Goal: Information Seeking & Learning: Learn about a topic

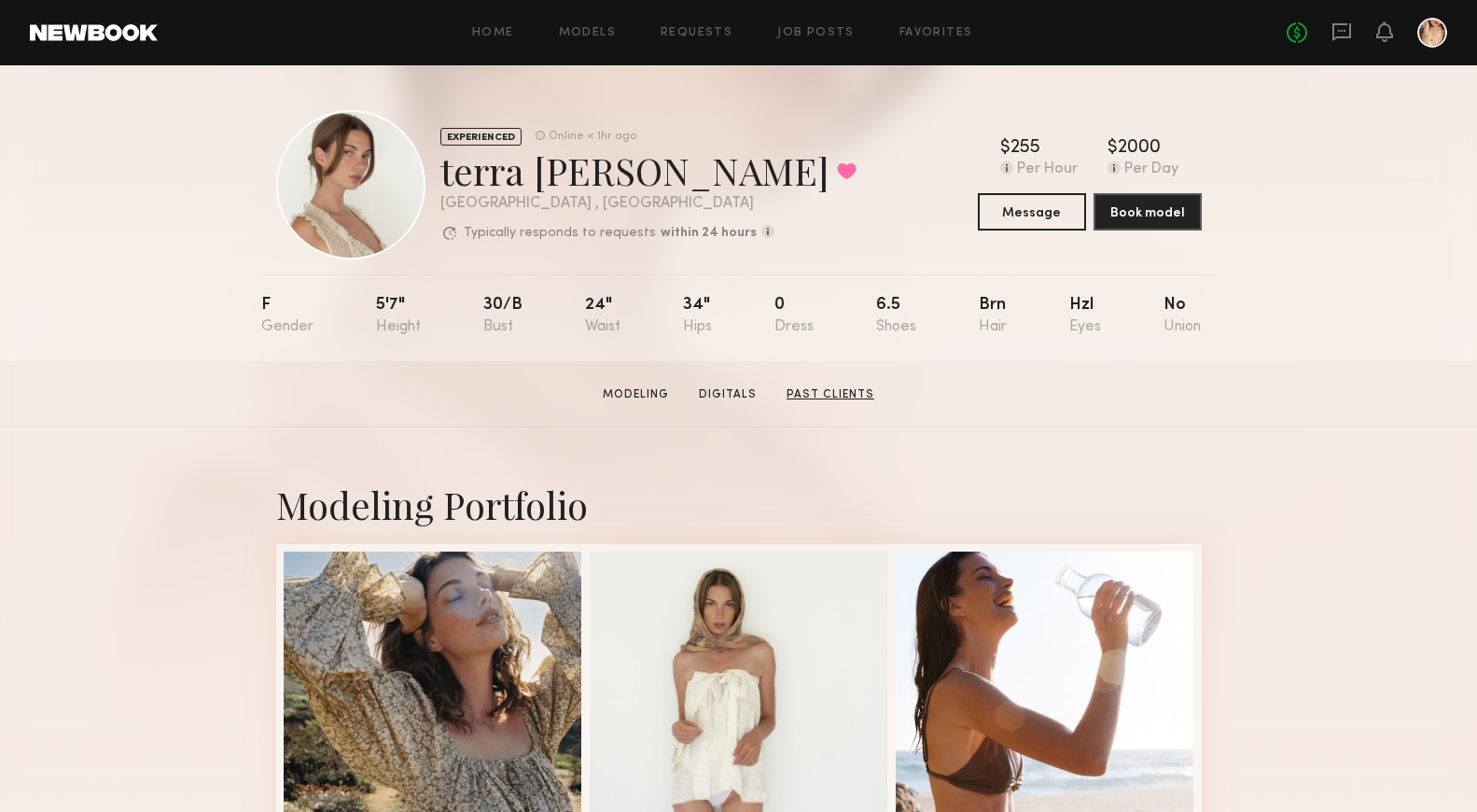
click at [831, 392] on link "Past Clients" at bounding box center [830, 395] width 103 height 17
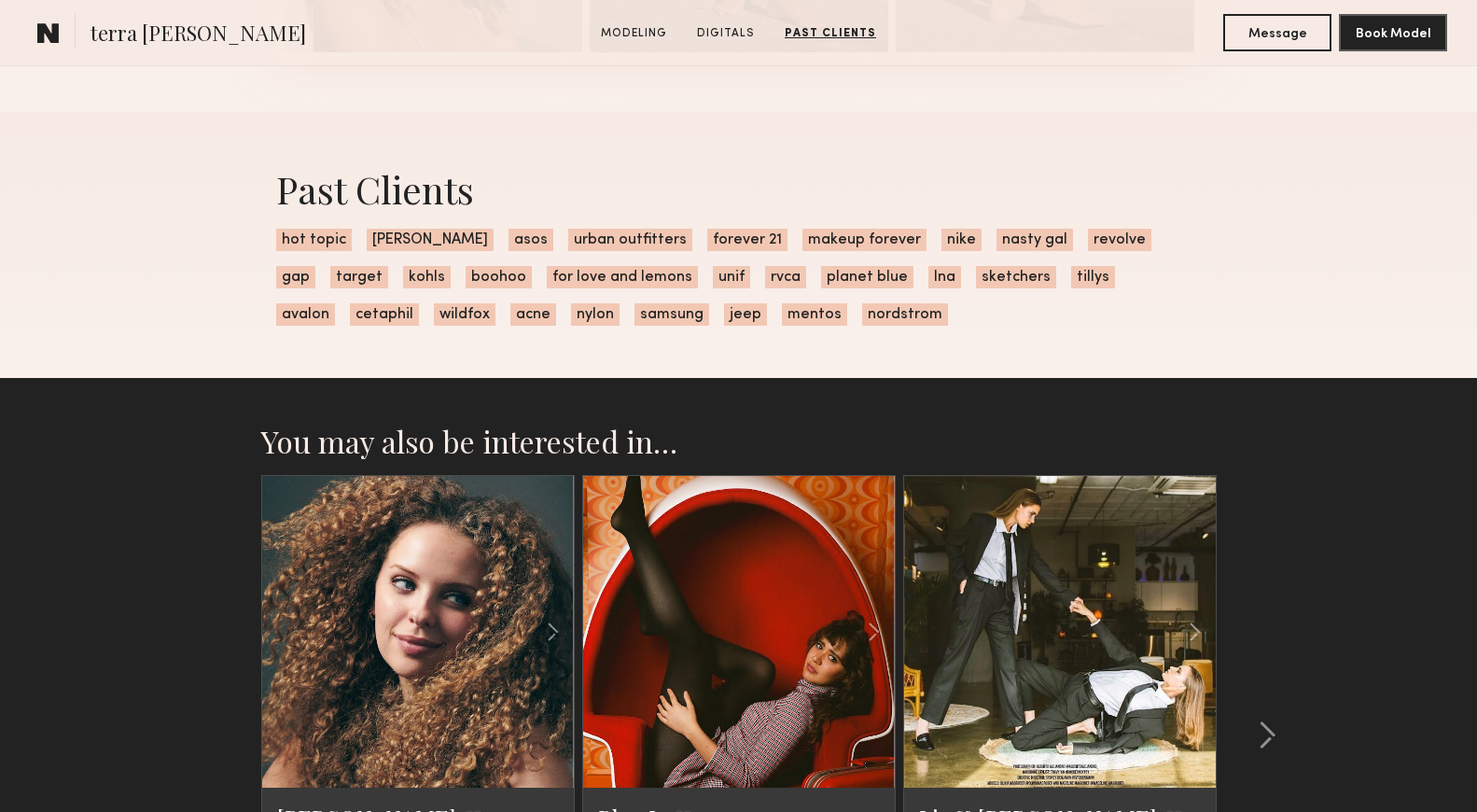
scroll to position [2875, 0]
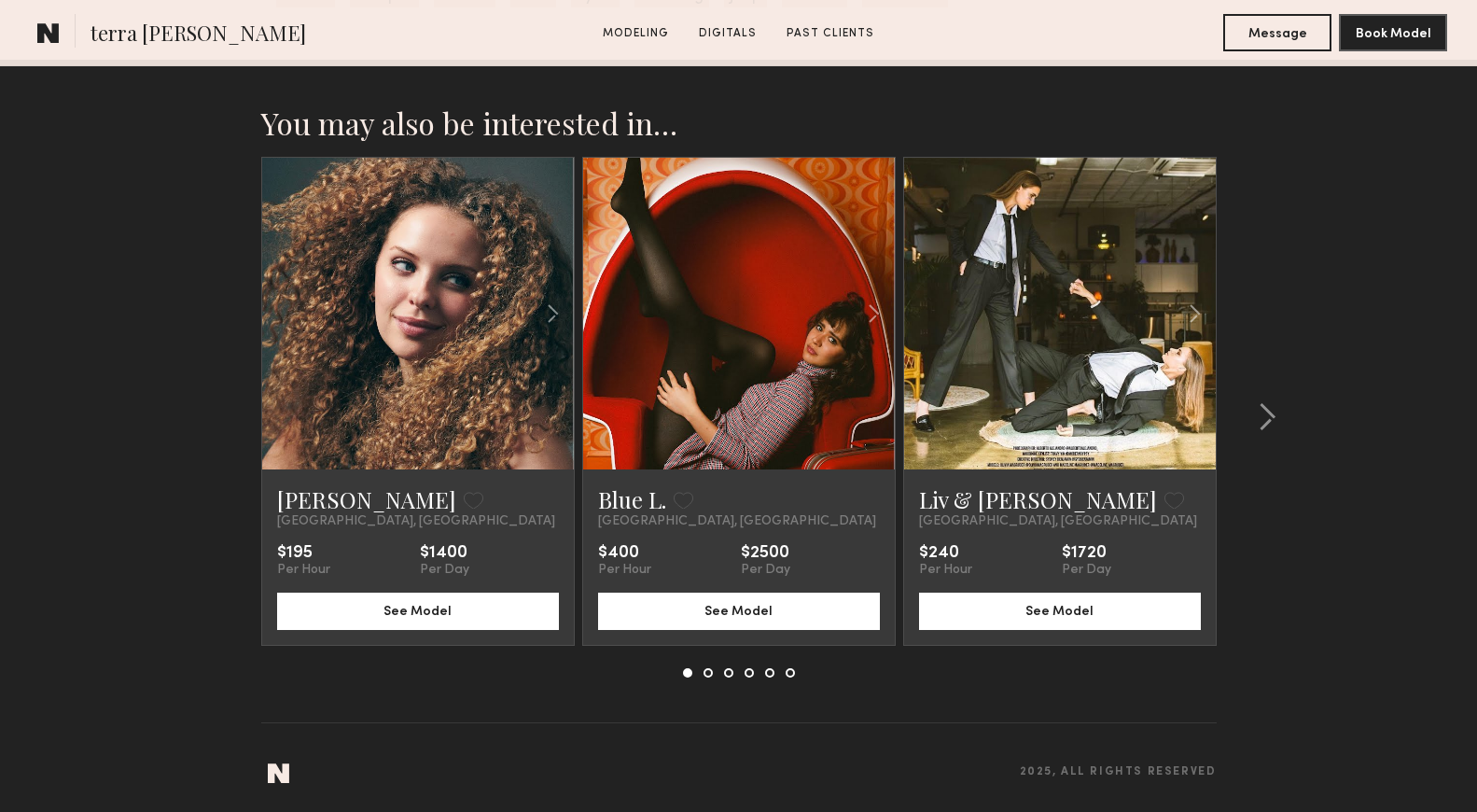
click at [1056, 375] on link at bounding box center [1060, 314] width 107 height 312
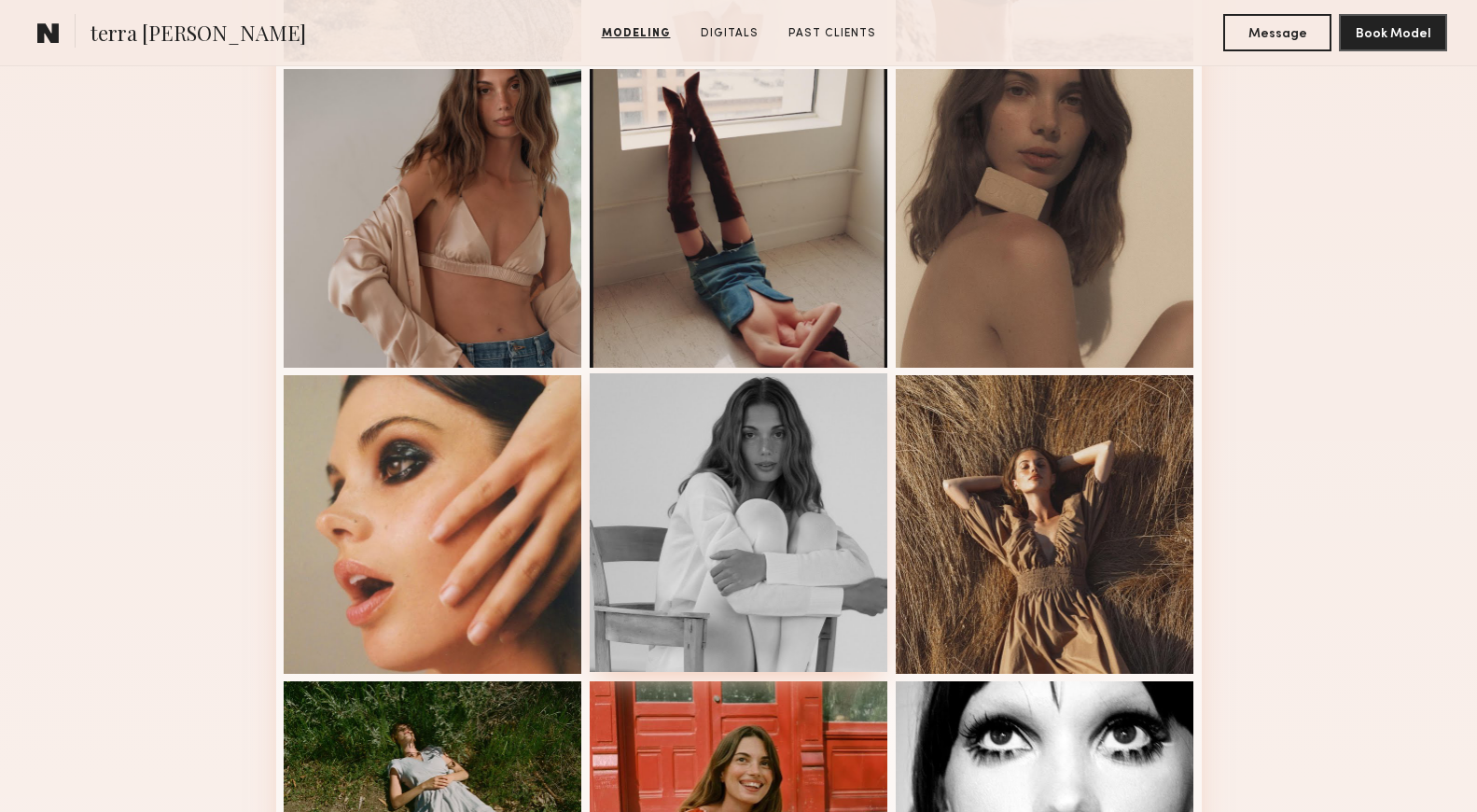
scroll to position [0, 0]
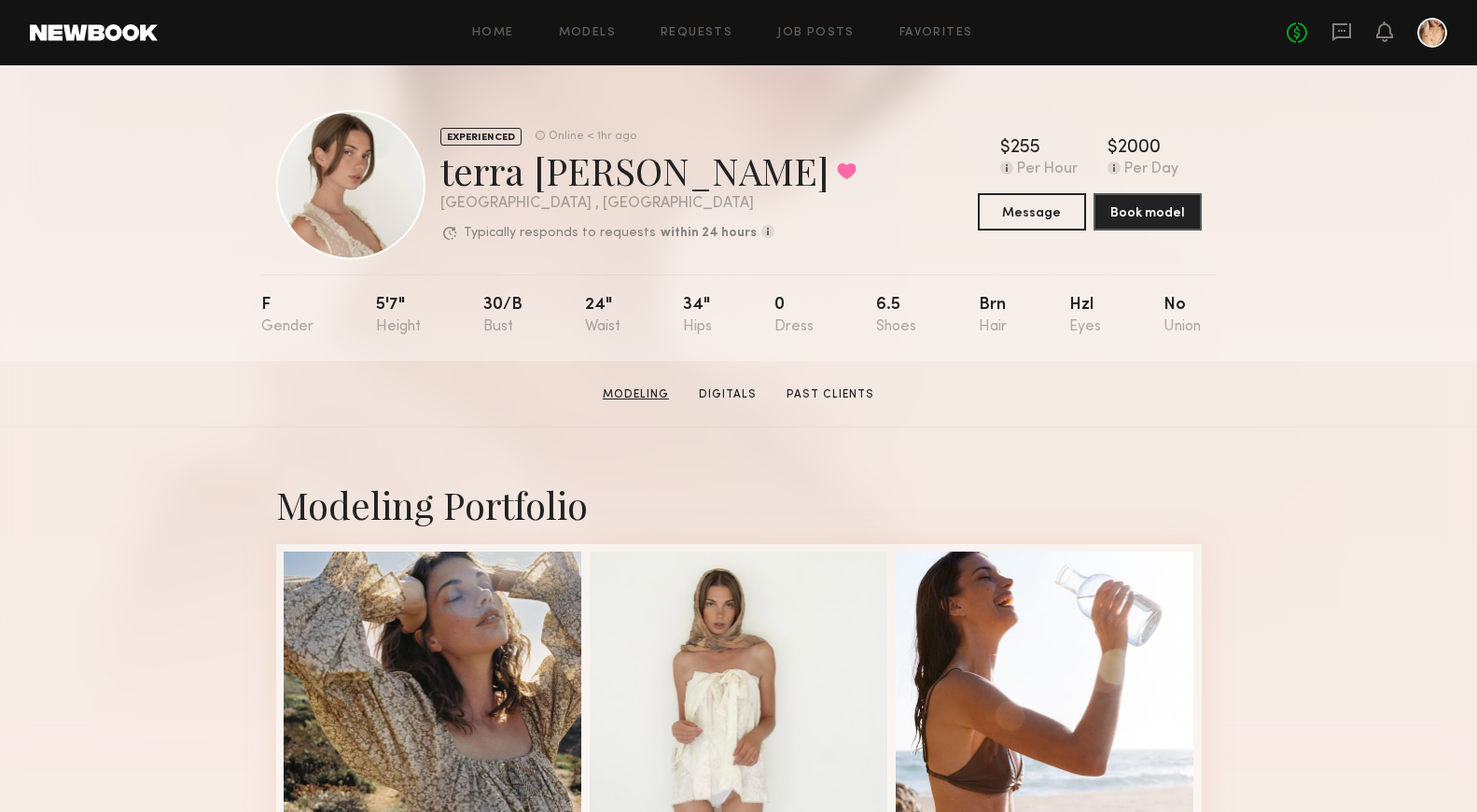
click at [656, 396] on link "Modeling" at bounding box center [635, 395] width 81 height 17
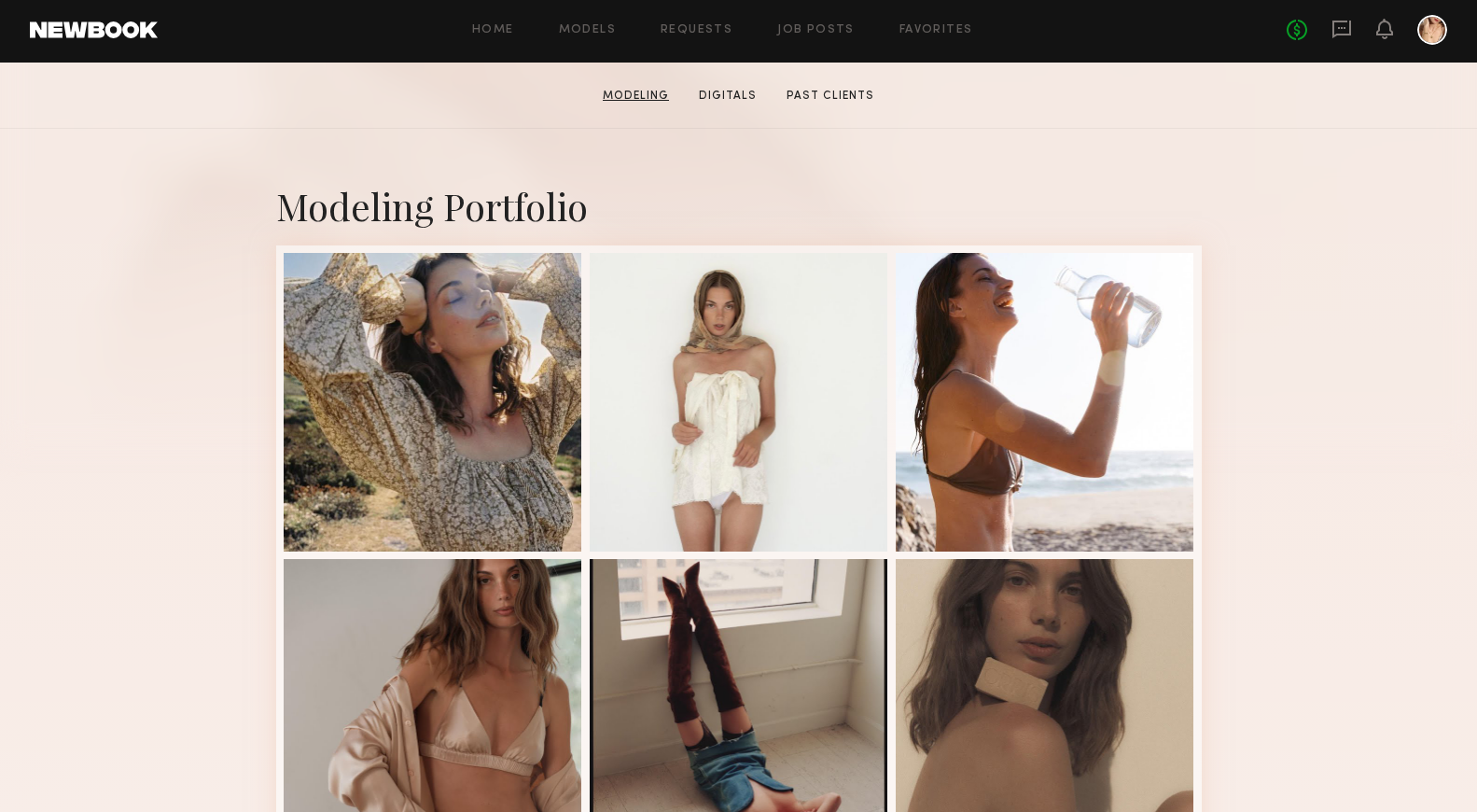
scroll to position [316, 0]
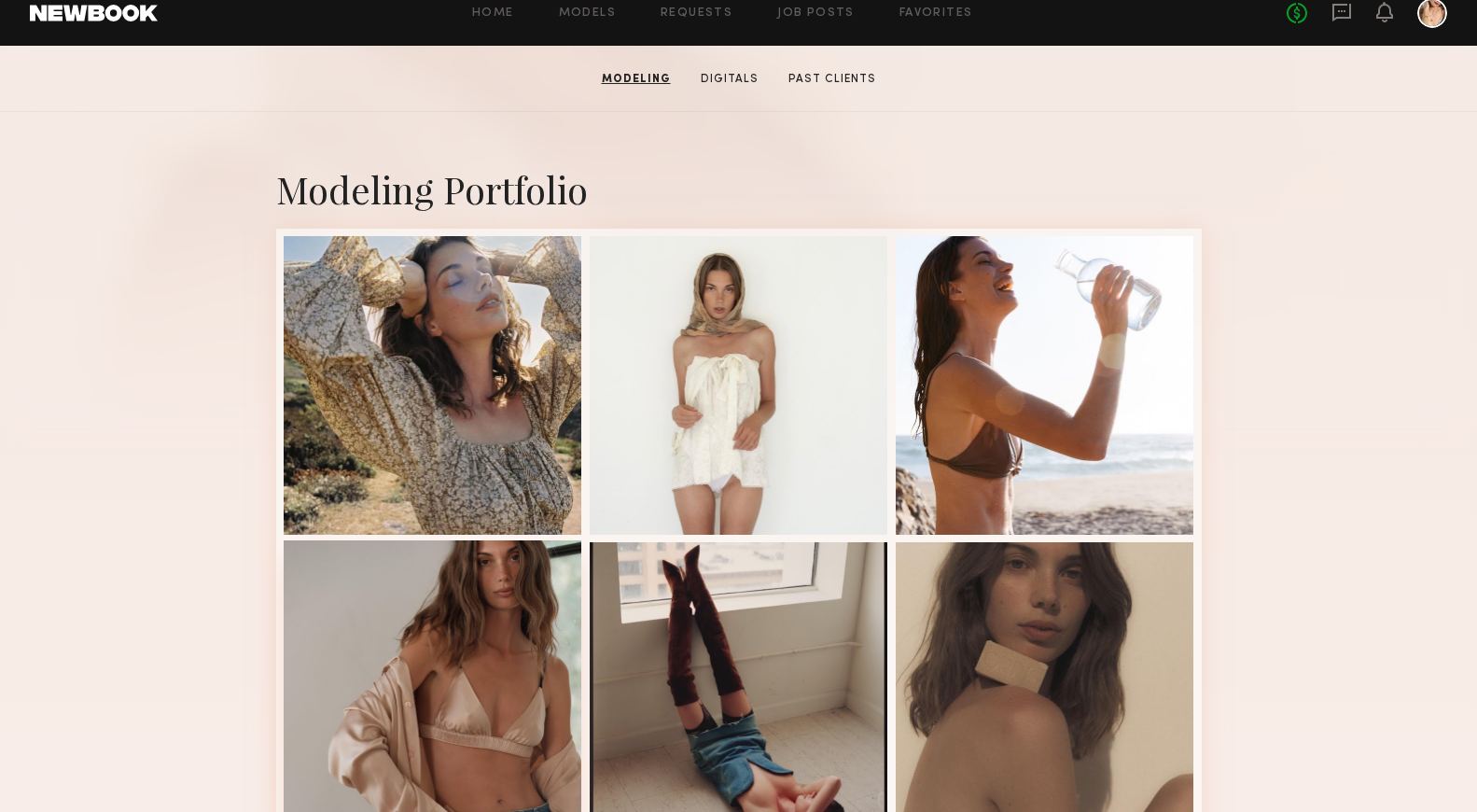
click at [502, 582] on div at bounding box center [433, 689] width 299 height 299
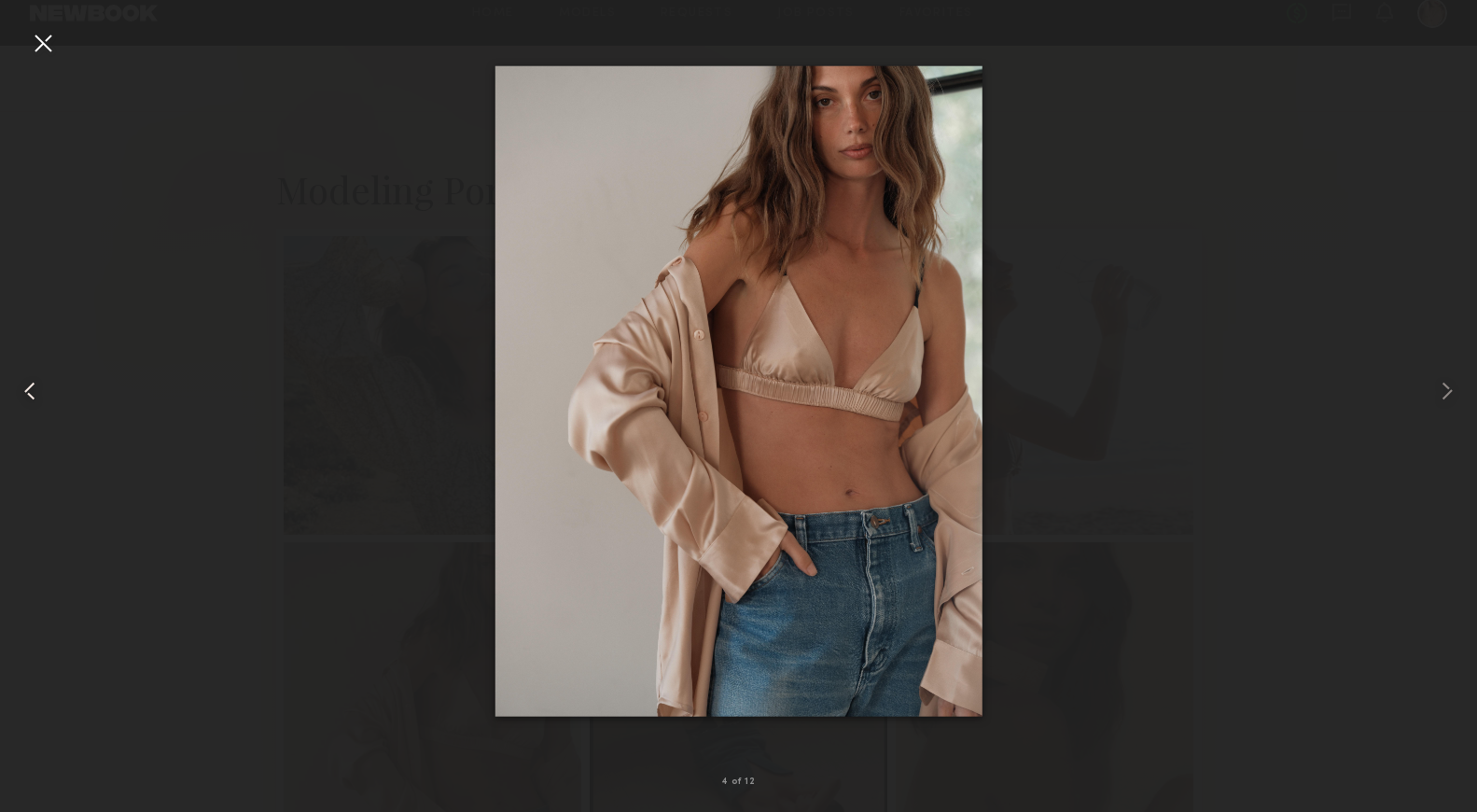
click at [41, 396] on common-icon at bounding box center [29, 390] width 29 height 29
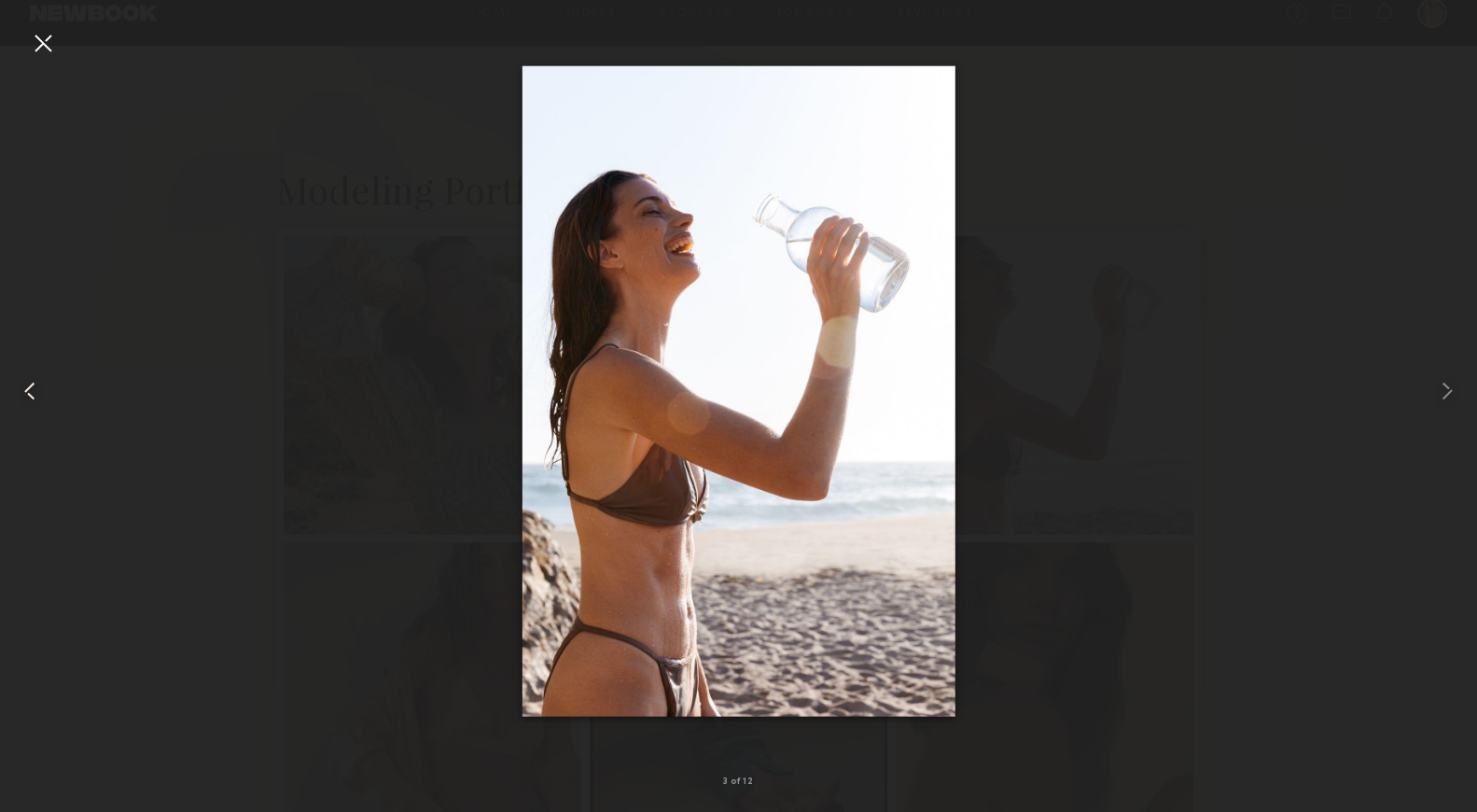
click at [41, 396] on common-icon at bounding box center [29, 390] width 29 height 29
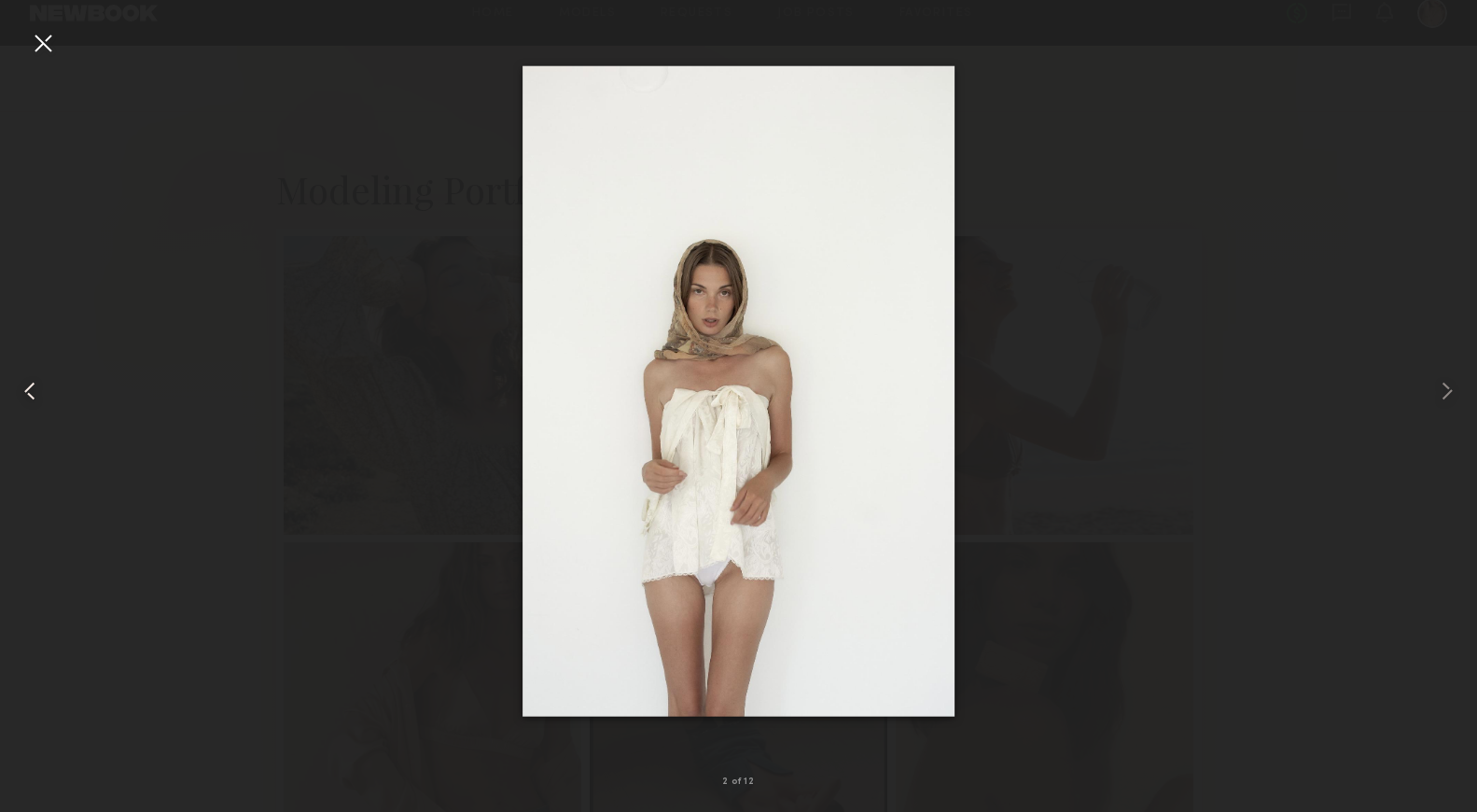
click at [40, 397] on common-icon at bounding box center [29, 390] width 29 height 29
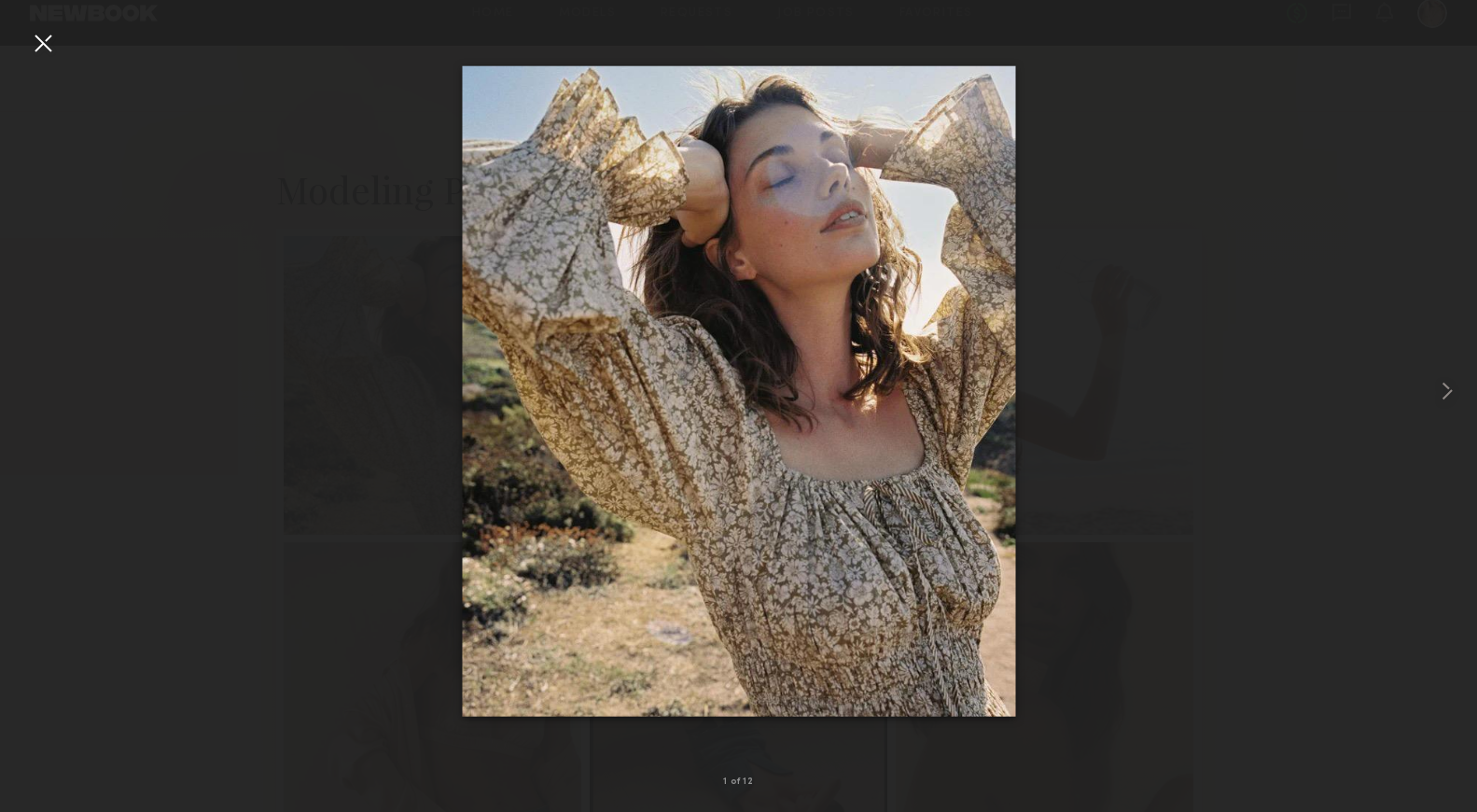
click at [40, 397] on div at bounding box center [738, 391] width 1477 height 723
click at [308, 341] on div at bounding box center [738, 391] width 1477 height 723
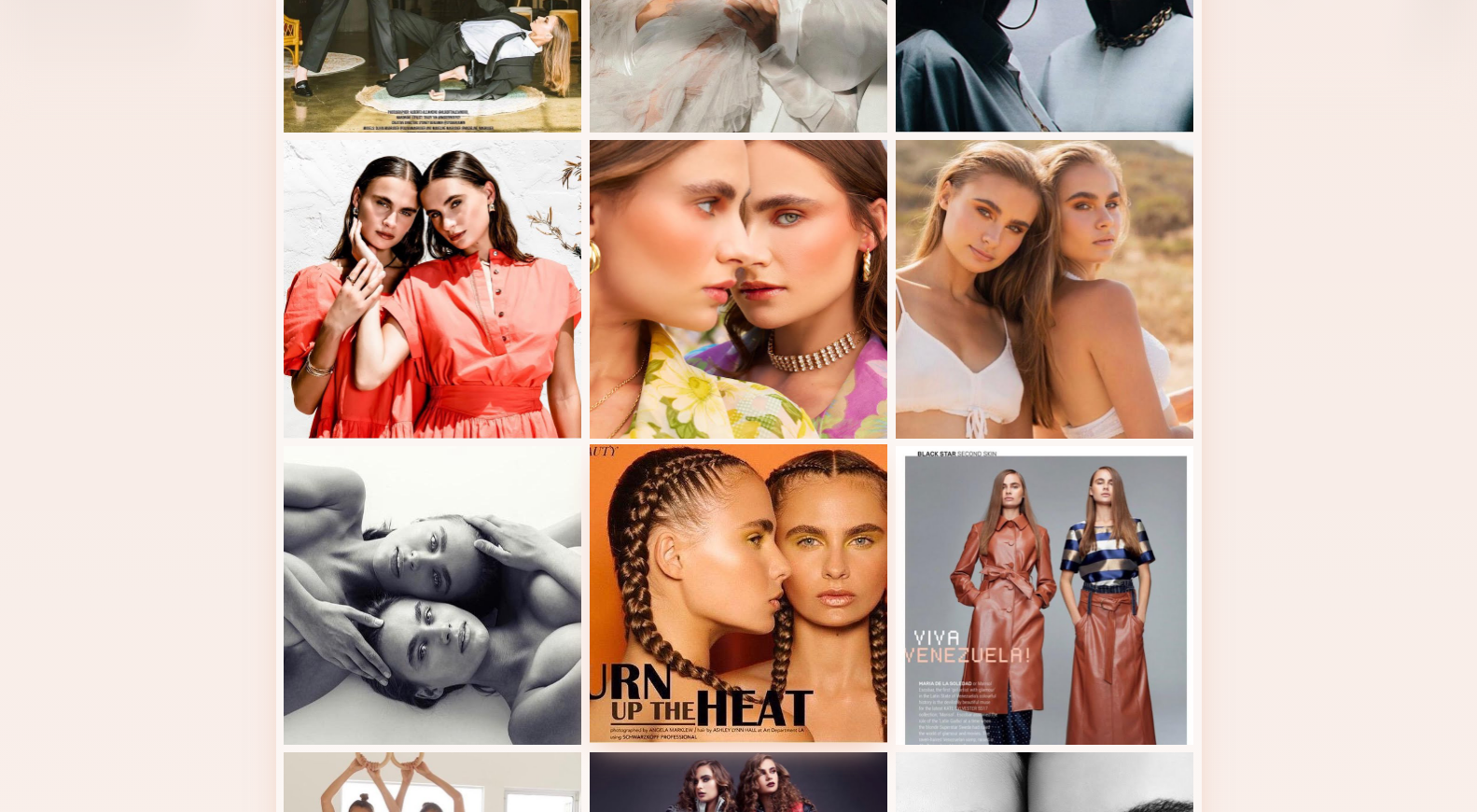
scroll to position [810, 0]
